Goal: Task Accomplishment & Management: Use online tool/utility

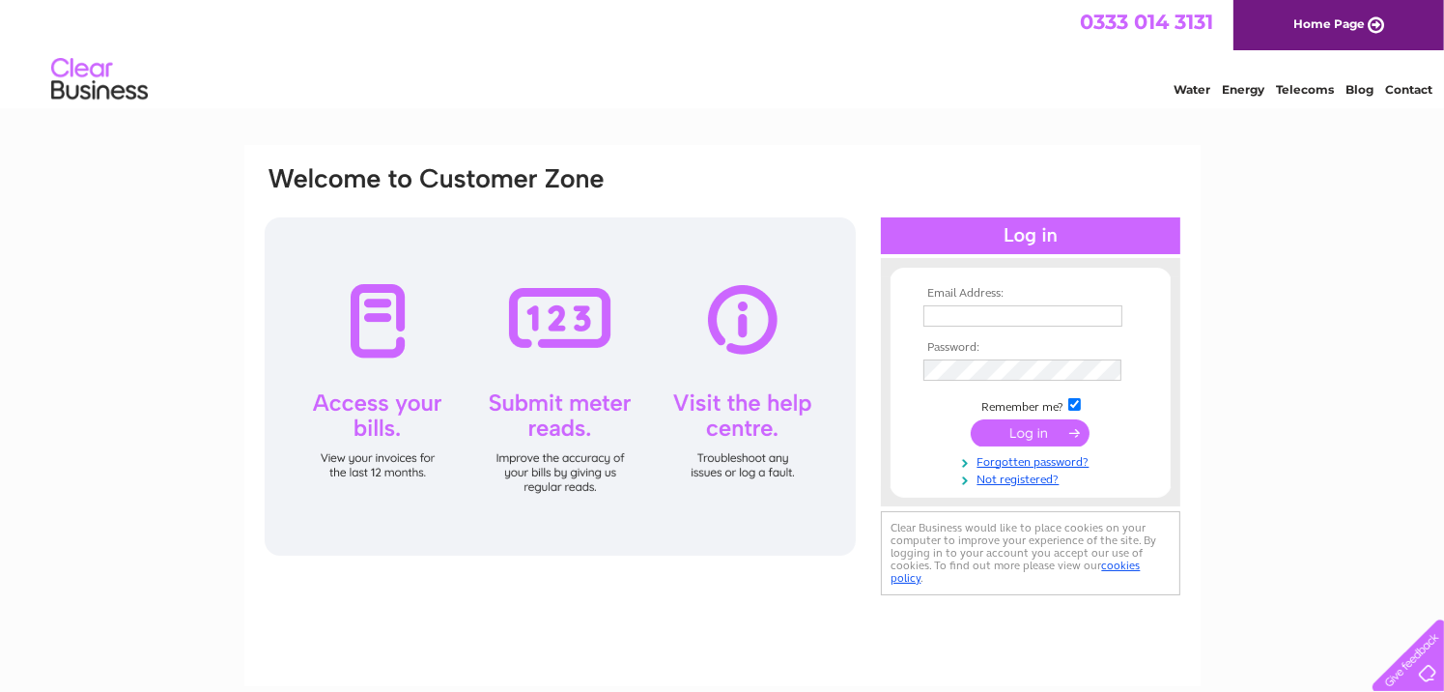
type input "[PERSON_NAME][EMAIL_ADDRESS][PERSON_NAME][DOMAIN_NAME]"
click at [1037, 240] on div at bounding box center [1030, 235] width 299 height 37
click at [1036, 433] on input "submit" at bounding box center [1030, 432] width 119 height 27
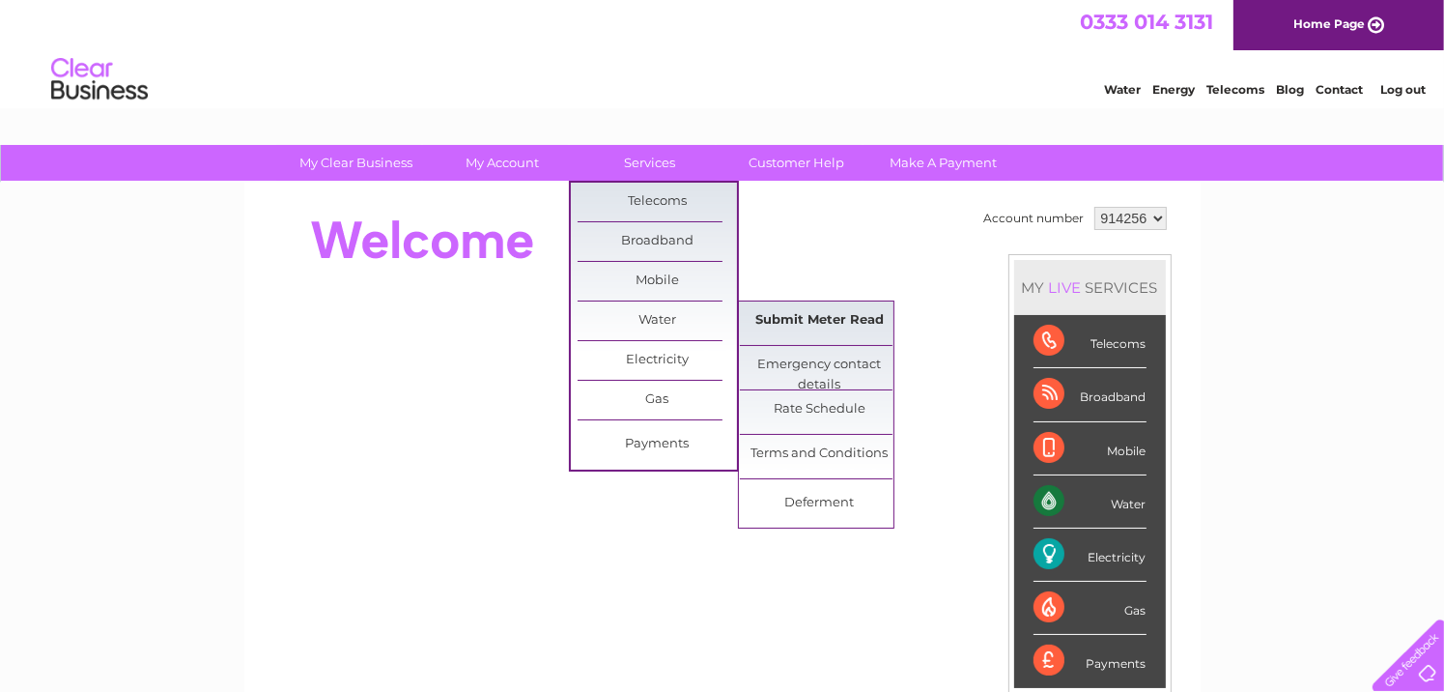
click at [783, 320] on link "Submit Meter Read" at bounding box center [819, 320] width 159 height 39
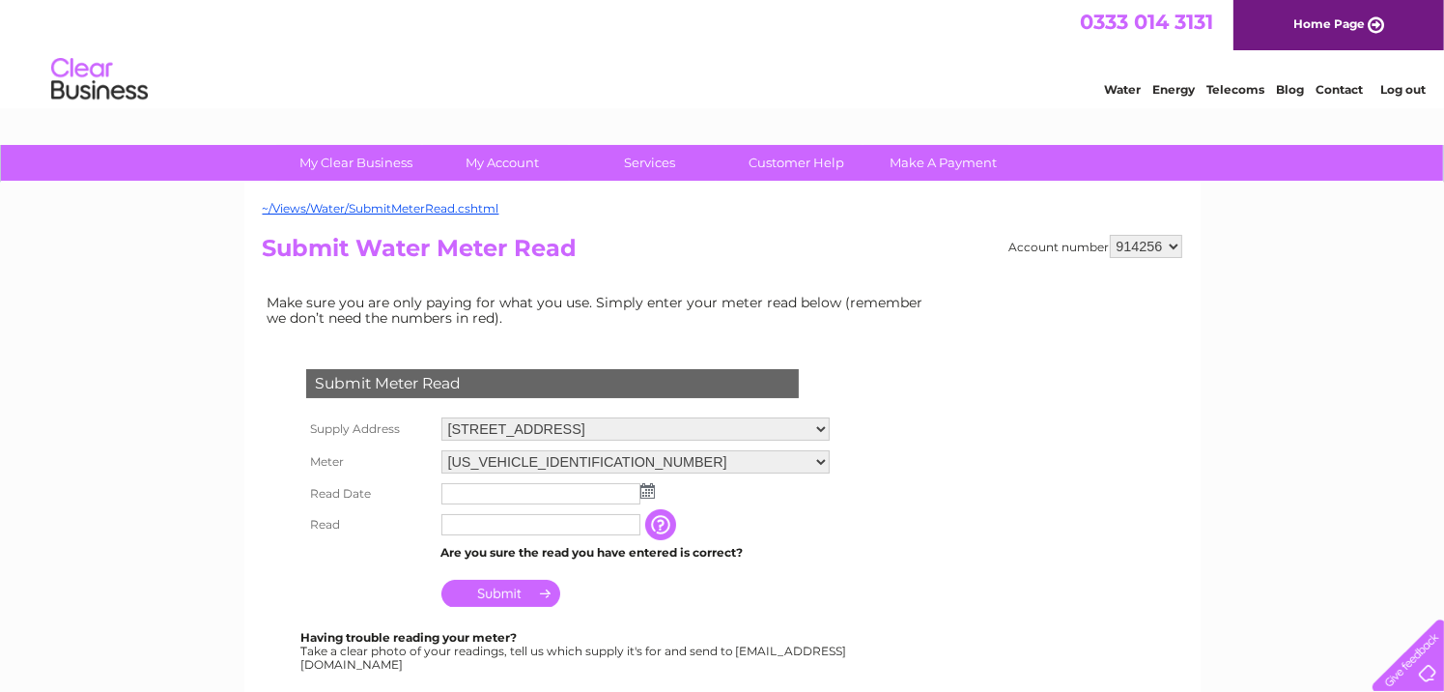
click at [925, 376] on form "Submit Meter Read Supply Address 11 Union Street, Campbeltown, Argyll, PA28 6HX…" at bounding box center [601, 636] width 676 height 612
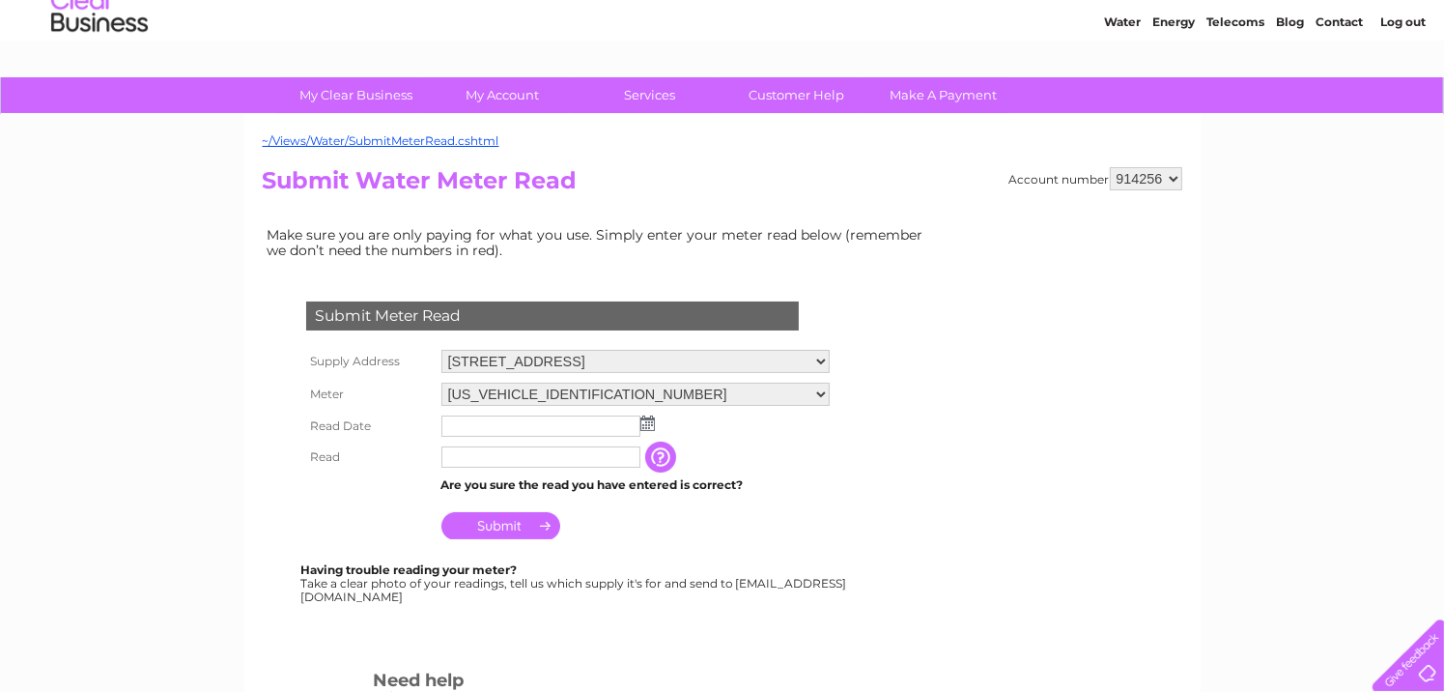
scroll to position [77, 0]
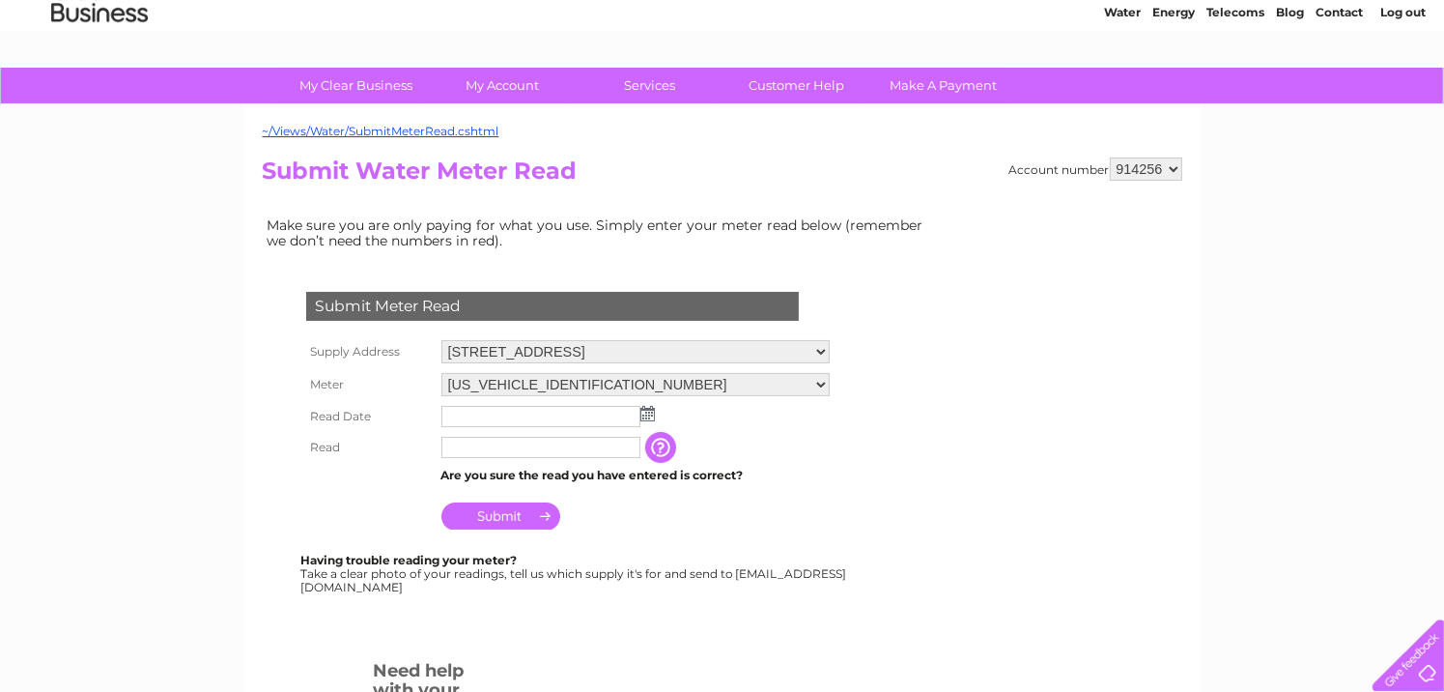
click at [647, 413] on img at bounding box center [647, 413] width 14 height 15
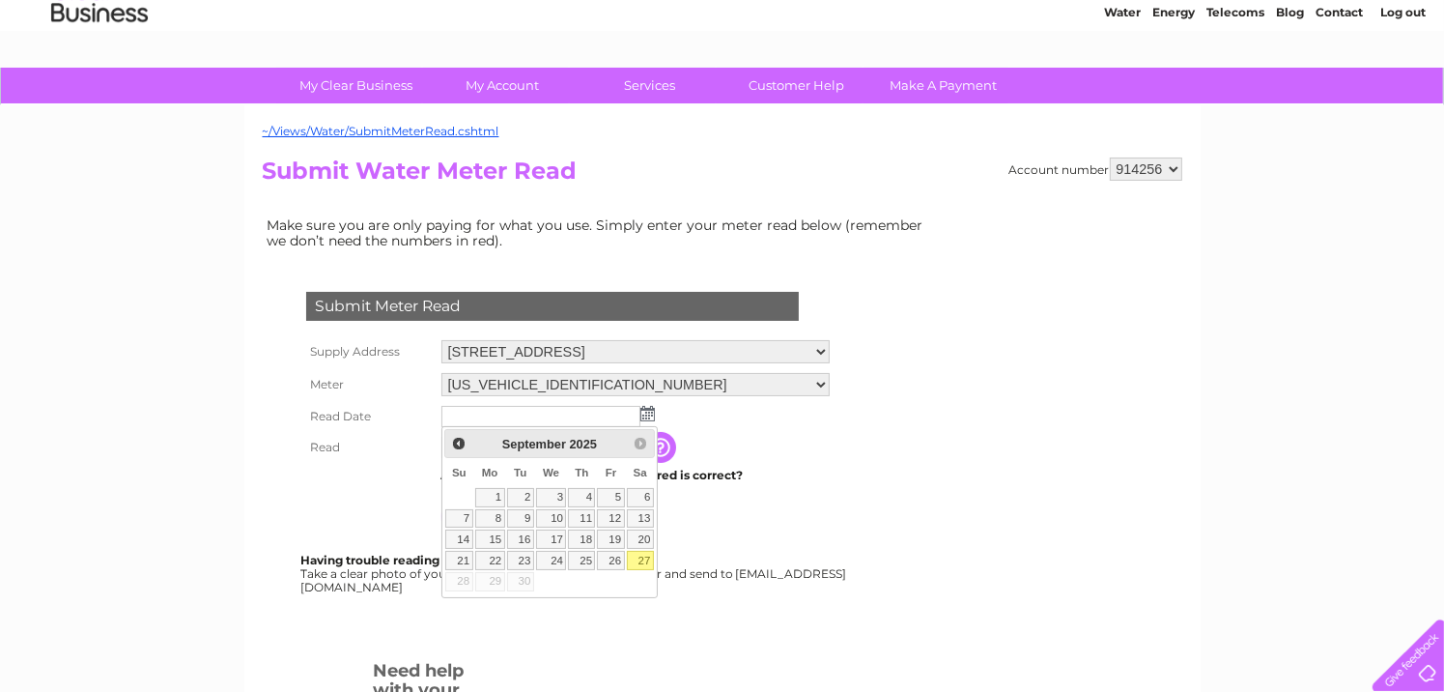
click at [642, 559] on link "27" at bounding box center [640, 560] width 27 height 19
type input "2025/09/27"
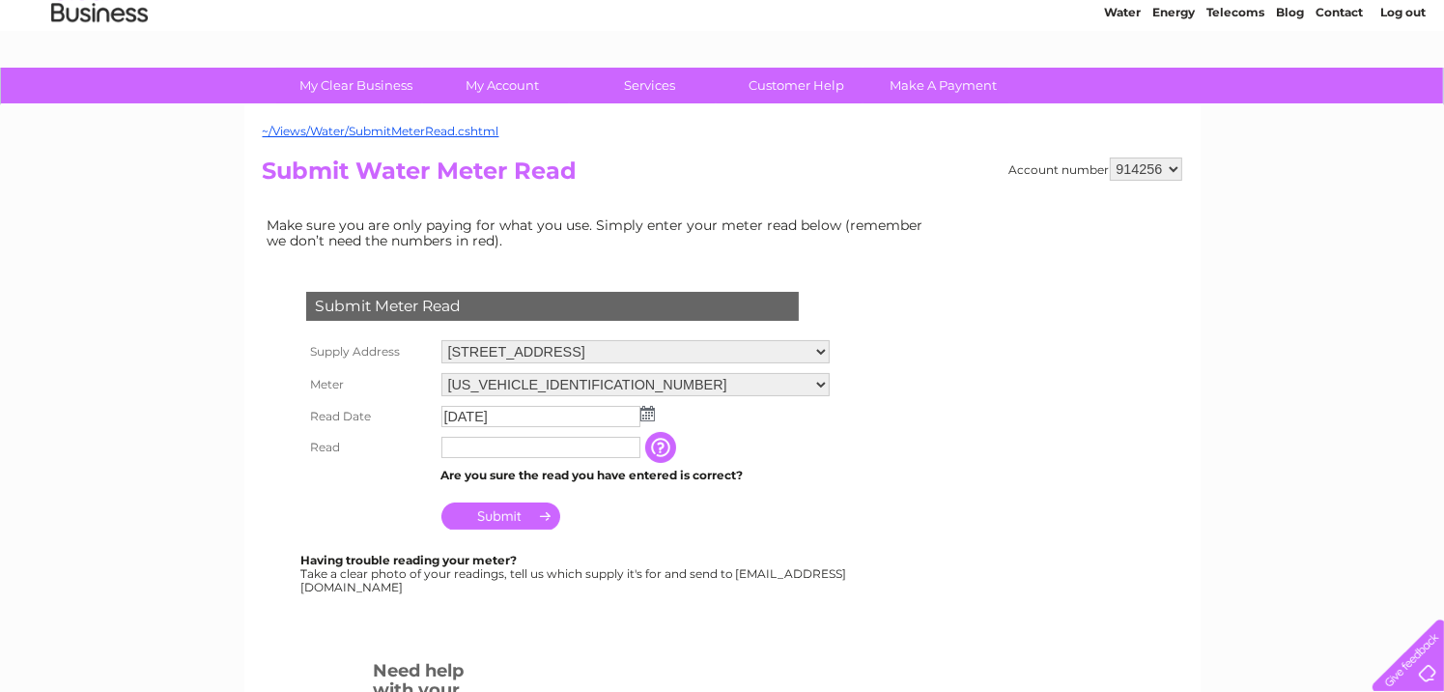
click at [558, 443] on input "text" at bounding box center [540, 447] width 199 height 21
type input "00000"
click at [515, 517] on input "Submit" at bounding box center [500, 515] width 119 height 27
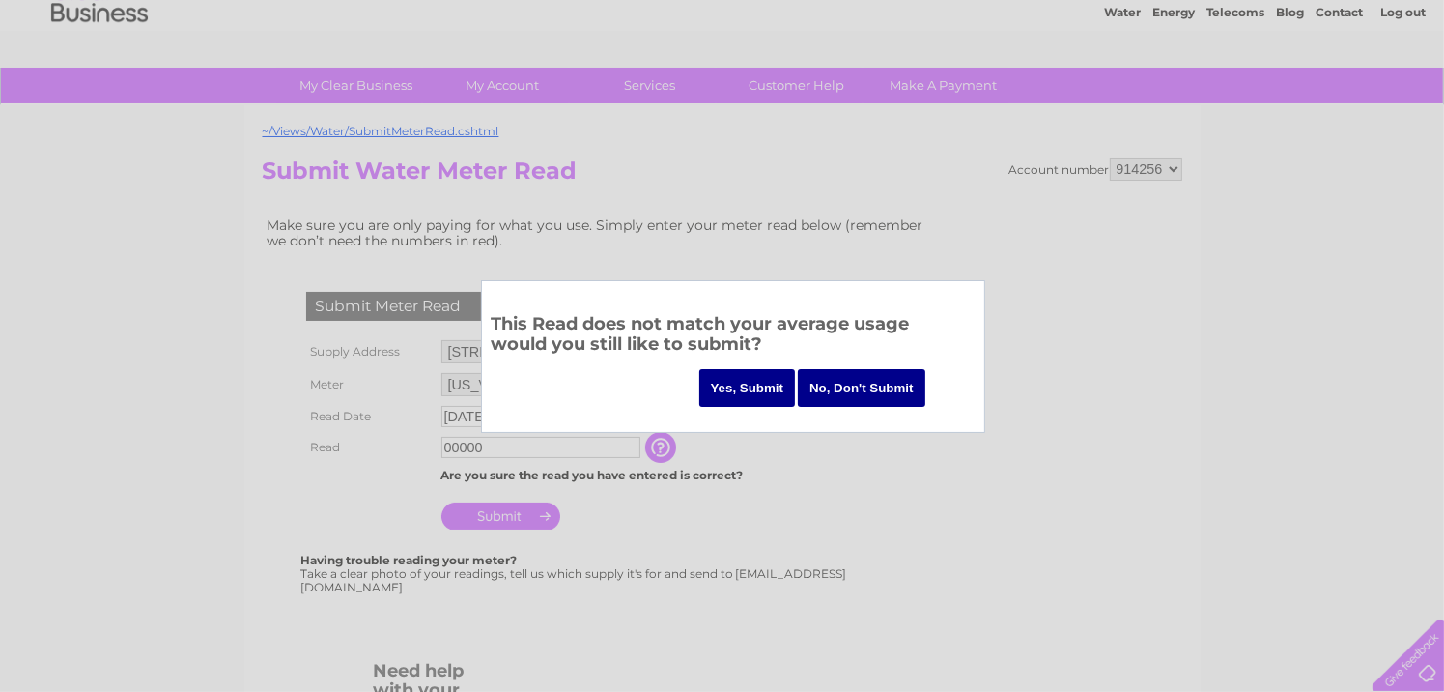
click at [744, 385] on input "Yes, Submit" at bounding box center [747, 388] width 97 height 38
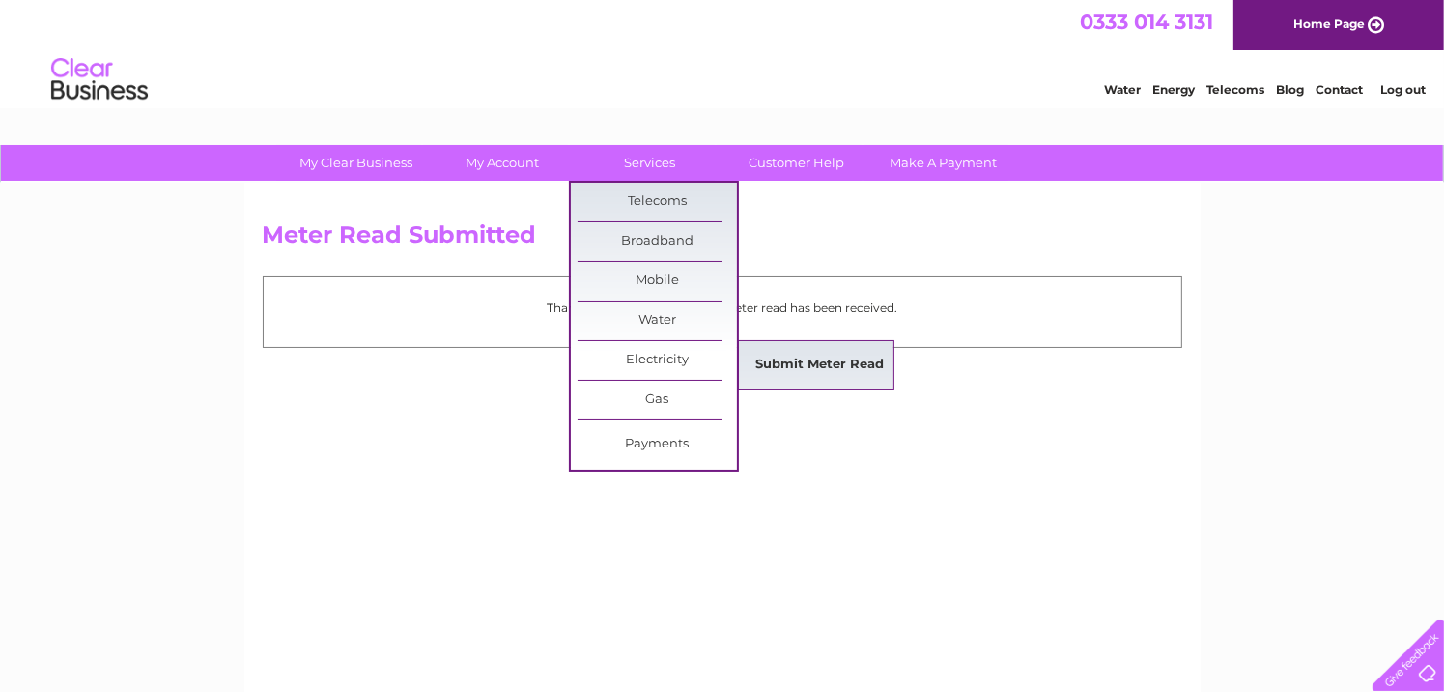
click at [770, 358] on link "Submit Meter Read" at bounding box center [819, 365] width 159 height 39
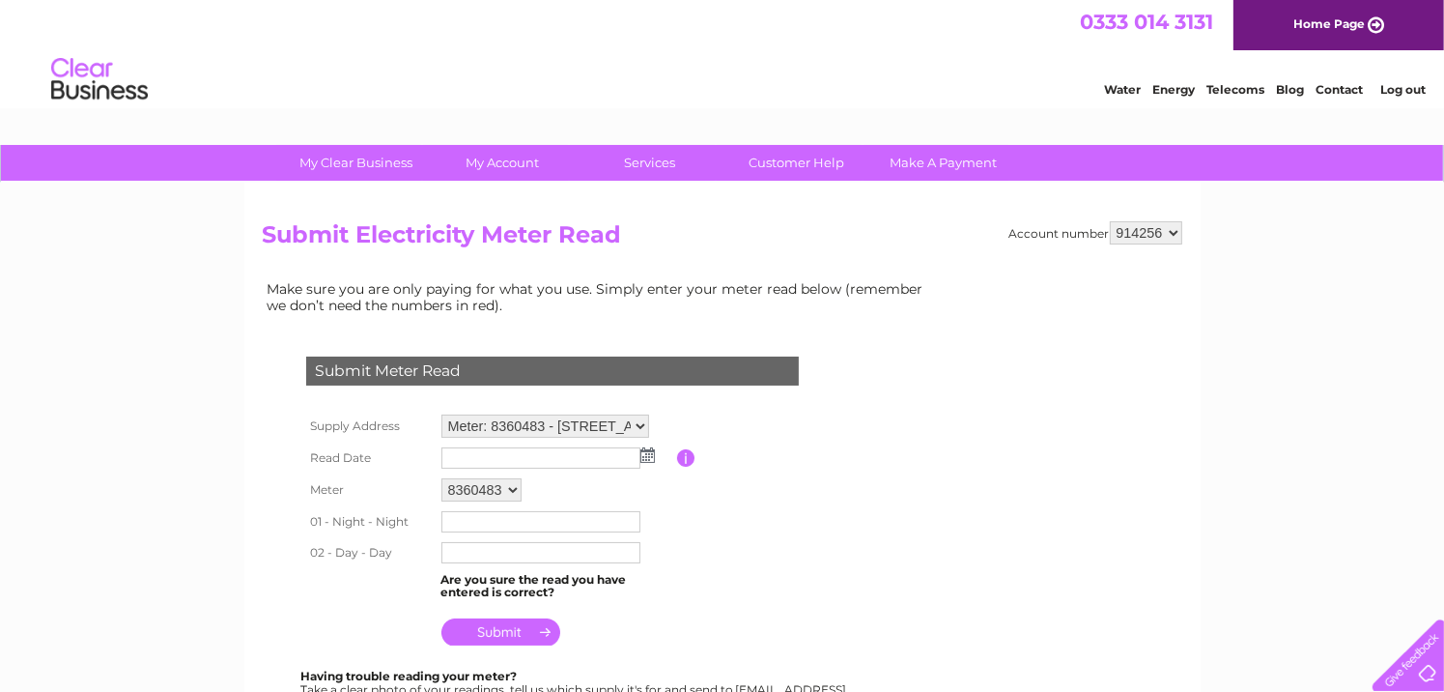
click at [645, 456] on img at bounding box center [647, 454] width 14 height 15
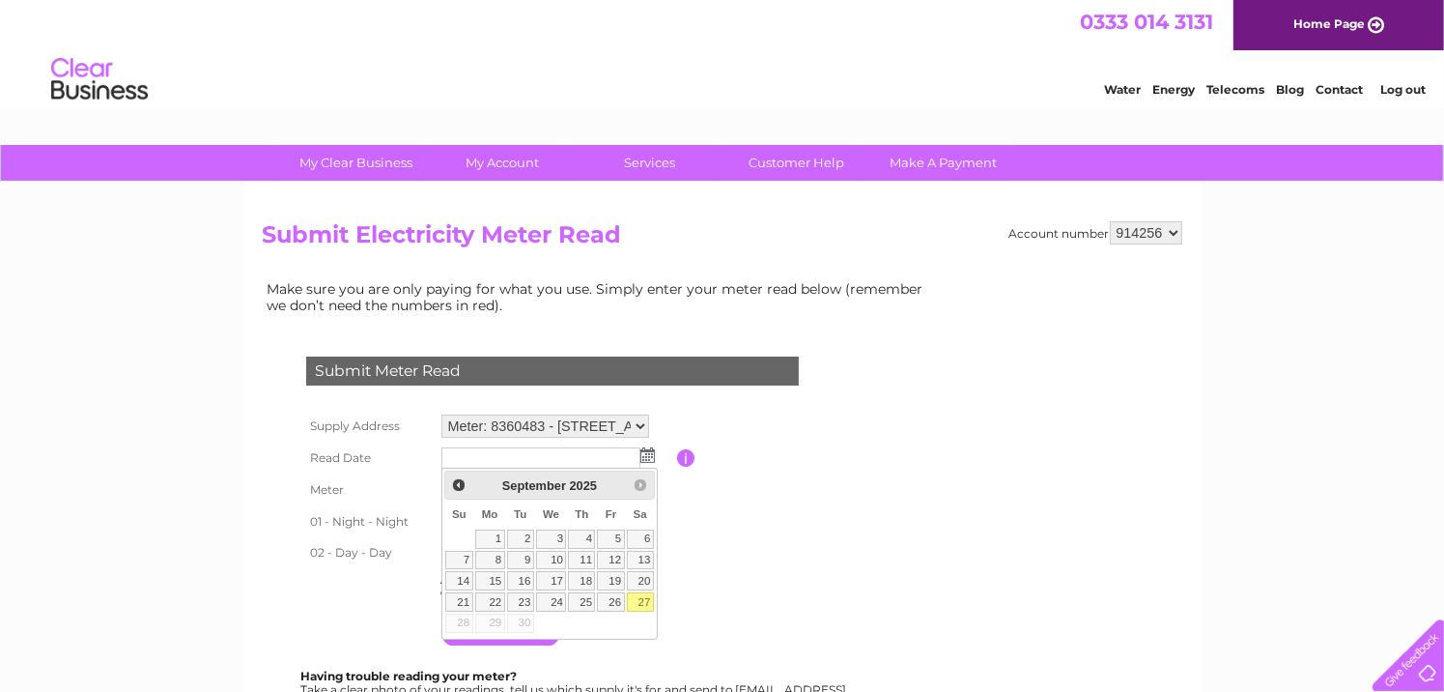
click at [638, 599] on link "27" at bounding box center [640, 601] width 27 height 19
type input "2025/09/27"
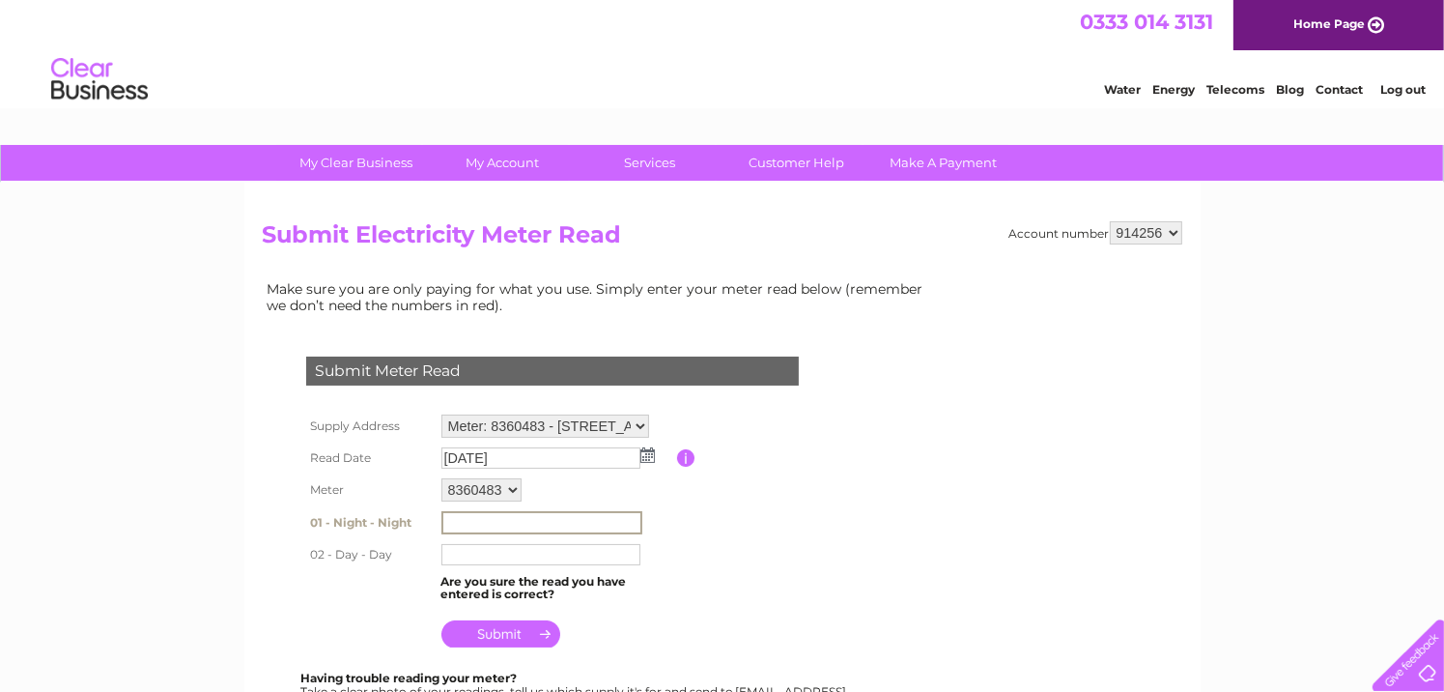
click at [522, 517] on input "text" at bounding box center [541, 522] width 201 height 23
type input "40555"
click at [502, 554] on input "text" at bounding box center [540, 554] width 199 height 21
type input "32884"
click at [510, 625] on input "submit" at bounding box center [500, 631] width 119 height 27
